Goal: Task Accomplishment & Management: Use online tool/utility

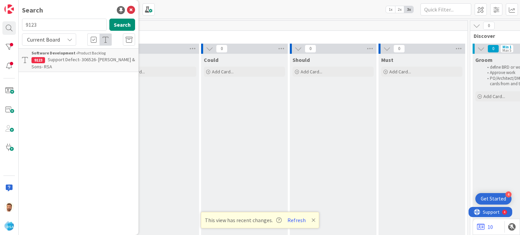
scroll to position [0, 750]
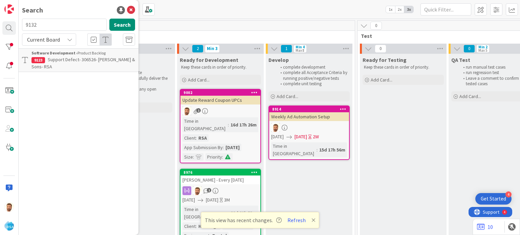
type input "9132"
click at [61, 61] on span "Support Defect- 306852- Petes Fresh Market- RSA" at bounding box center [76, 63] width 91 height 13
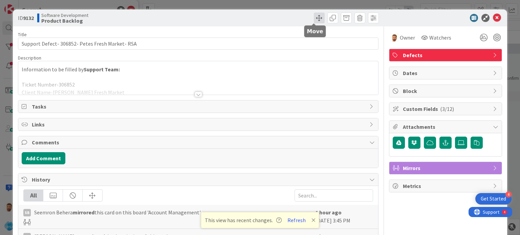
click at [314, 21] on span at bounding box center [319, 18] width 11 height 11
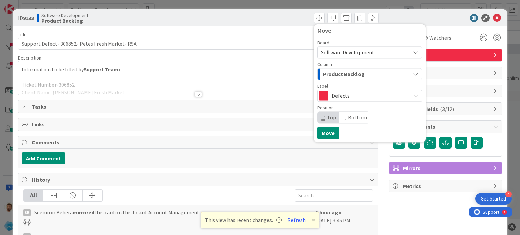
click at [331, 72] on span "Product Backlog" at bounding box center [344, 74] width 42 height 9
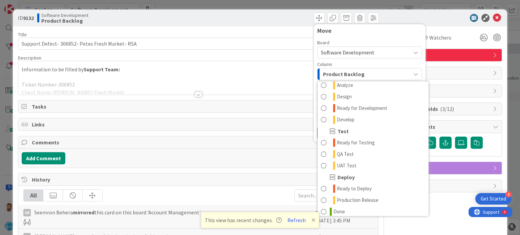
scroll to position [163, 0]
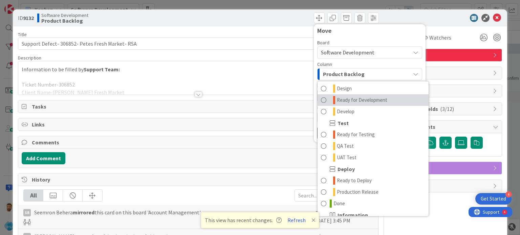
click at [345, 100] on span "Ready for Development" at bounding box center [362, 100] width 50 height 8
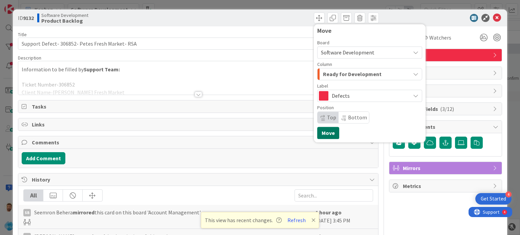
click at [320, 134] on button "Move" at bounding box center [328, 133] width 22 height 12
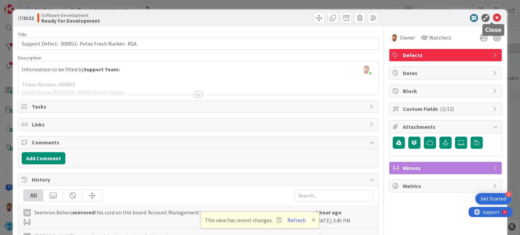
click at [493, 16] on icon at bounding box center [497, 18] width 8 height 8
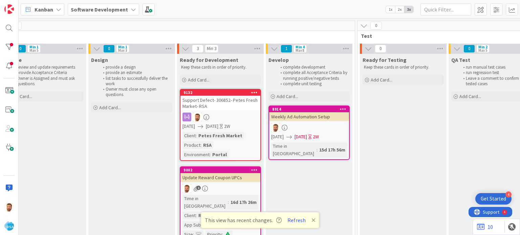
click at [311, 221] on icon at bounding box center [313, 220] width 4 height 5
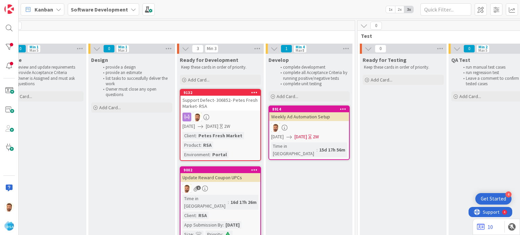
click at [303, 120] on div "Weekly Ad Automation Setup" at bounding box center [309, 116] width 80 height 9
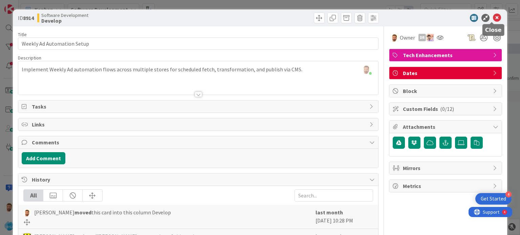
click at [493, 16] on icon at bounding box center [497, 18] width 8 height 8
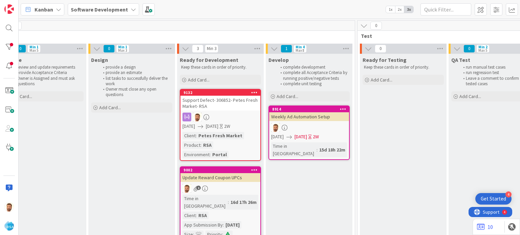
click at [216, 100] on div "Support Defect- 306852- Petes Fresh Market- RSA" at bounding box center [220, 103] width 80 height 15
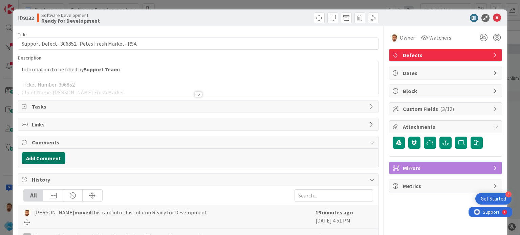
click at [61, 159] on button "Add Comment" at bounding box center [44, 158] width 44 height 12
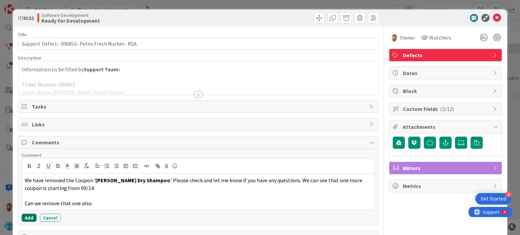
click at [33, 216] on button "Add" at bounding box center [29, 218] width 15 height 8
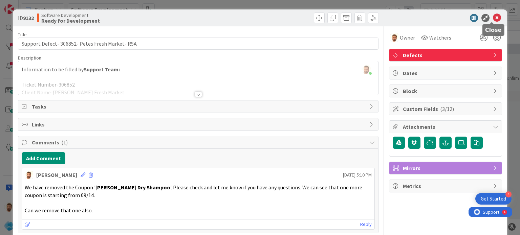
click at [493, 20] on icon at bounding box center [497, 18] width 8 height 8
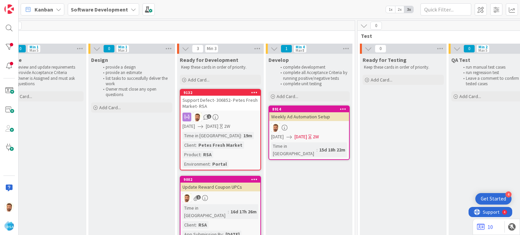
click at [216, 102] on div "Support Defect- 306852- Petes Fresh Market- RSA" at bounding box center [220, 103] width 80 height 15
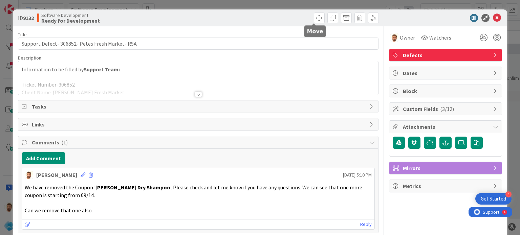
click at [317, 24] on div "ID 9132 Software Development Ready for Development" at bounding box center [260, 17] width 494 height 17
click at [314, 15] on span at bounding box center [319, 18] width 11 height 11
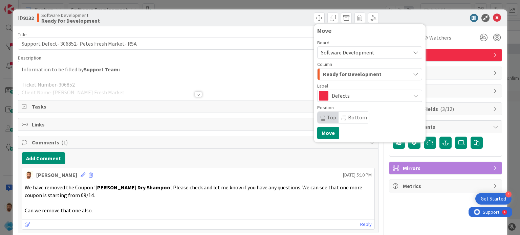
click at [331, 73] on span "Ready for Development" at bounding box center [352, 74] width 59 height 9
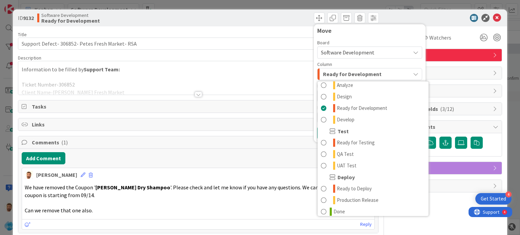
scroll to position [175, 0]
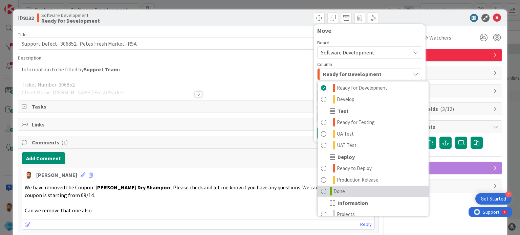
click at [341, 191] on link "Done" at bounding box center [373, 192] width 111 height 12
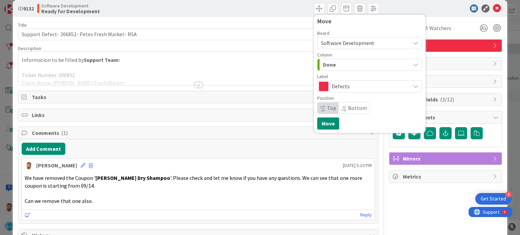
scroll to position [13, 0]
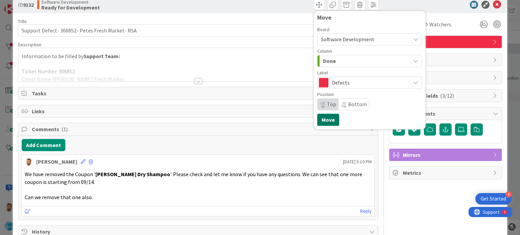
click at [324, 124] on button "Move" at bounding box center [328, 120] width 22 height 12
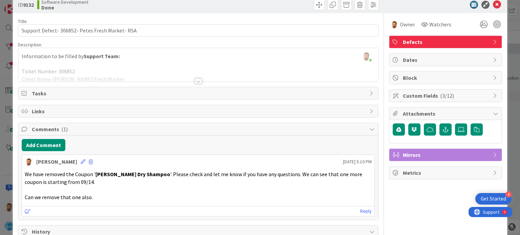
scroll to position [0, 0]
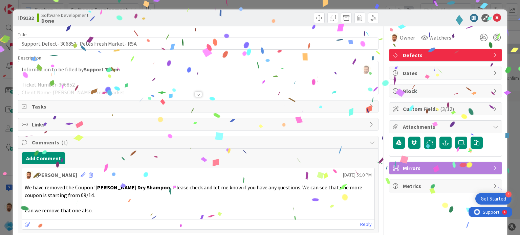
click at [493, 19] on icon at bounding box center [497, 18] width 8 height 8
